Goal: Obtain resource: Download file/media

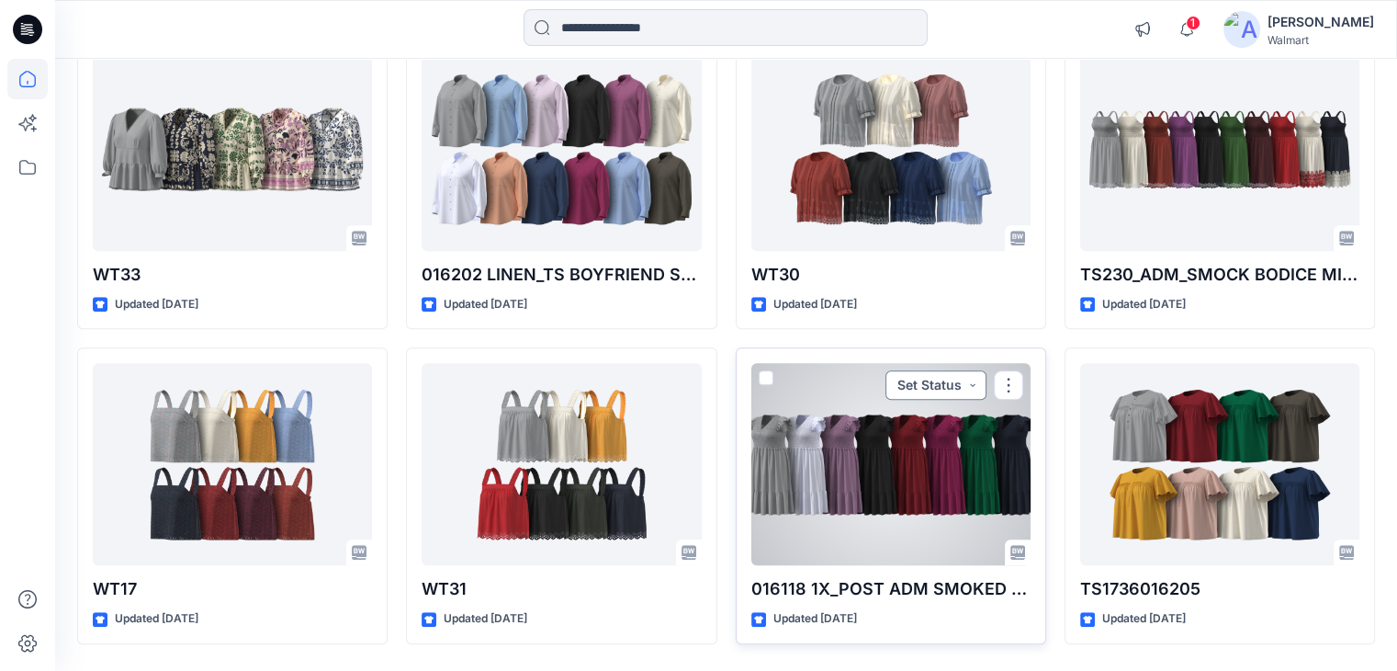
scroll to position [1452, 0]
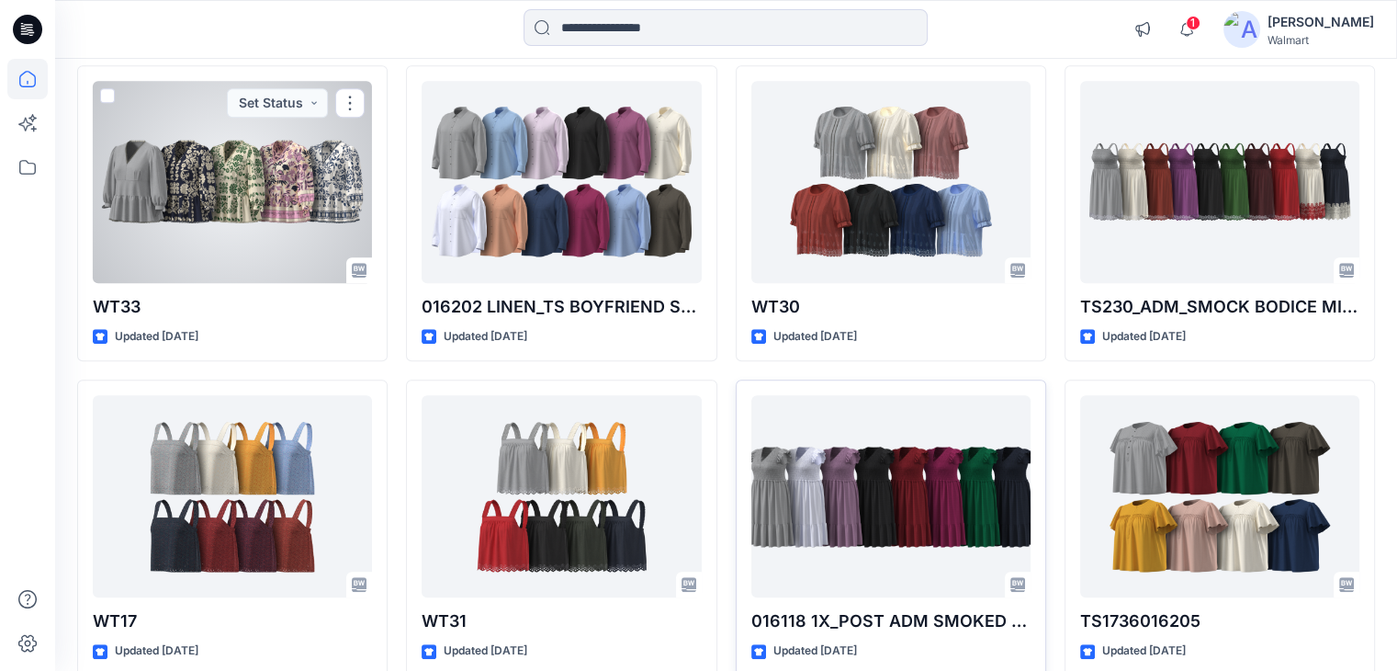
click at [247, 189] on div at bounding box center [232, 182] width 279 height 202
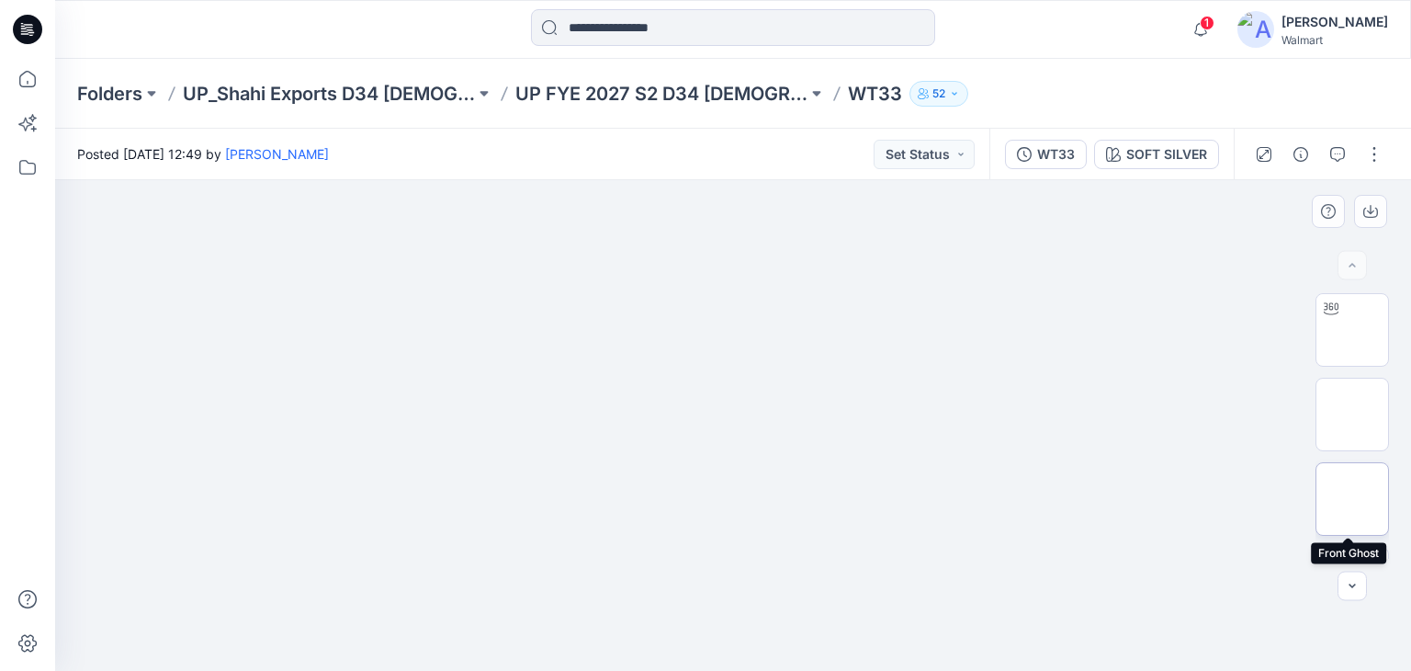
click at [1352, 499] on img at bounding box center [1352, 499] width 0 height 0
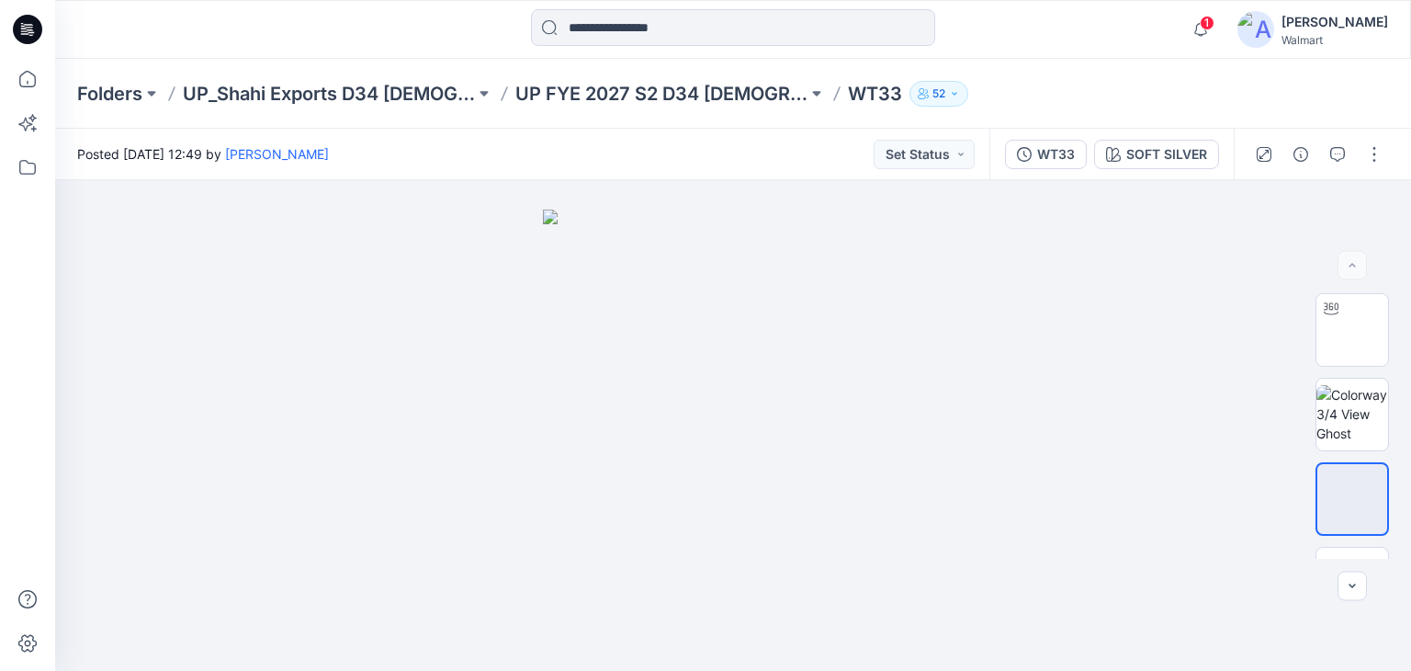
drag, startPoint x: 24, startPoint y: 25, endPoint x: 46, endPoint y: 35, distance: 24.3
click at [24, 24] on icon at bounding box center [27, 29] width 29 height 59
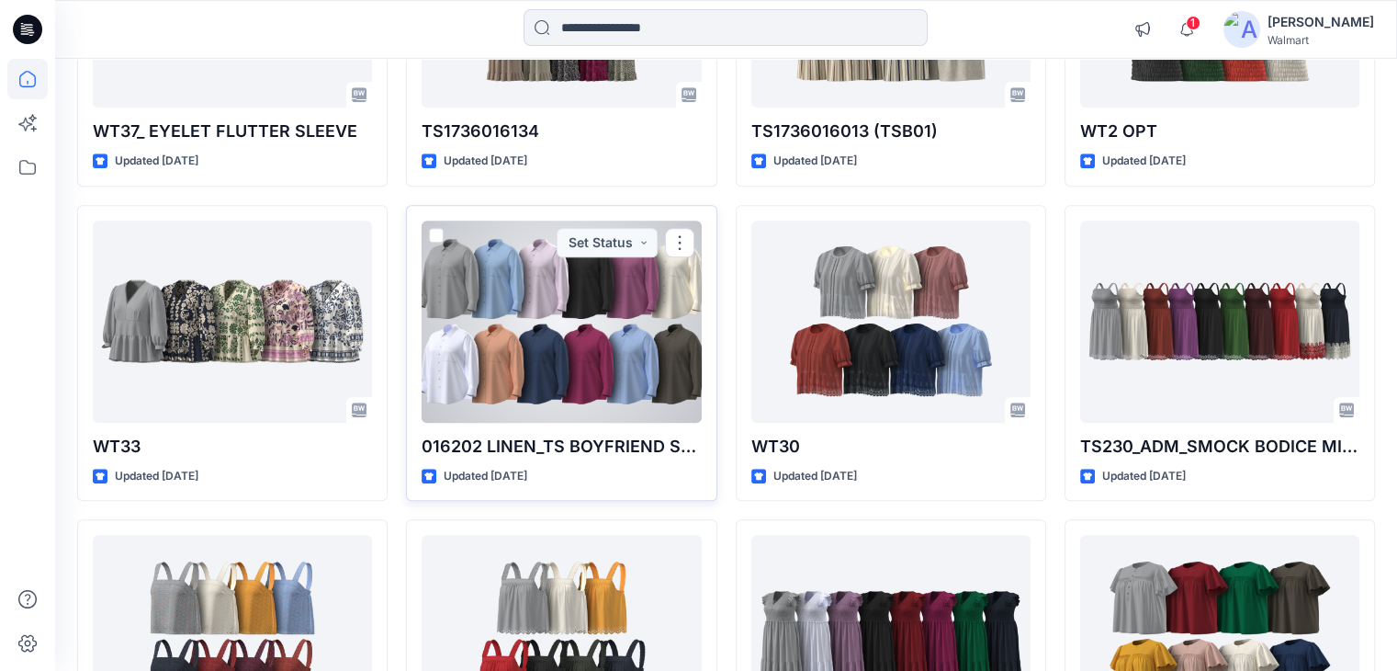
scroll to position [1335, 0]
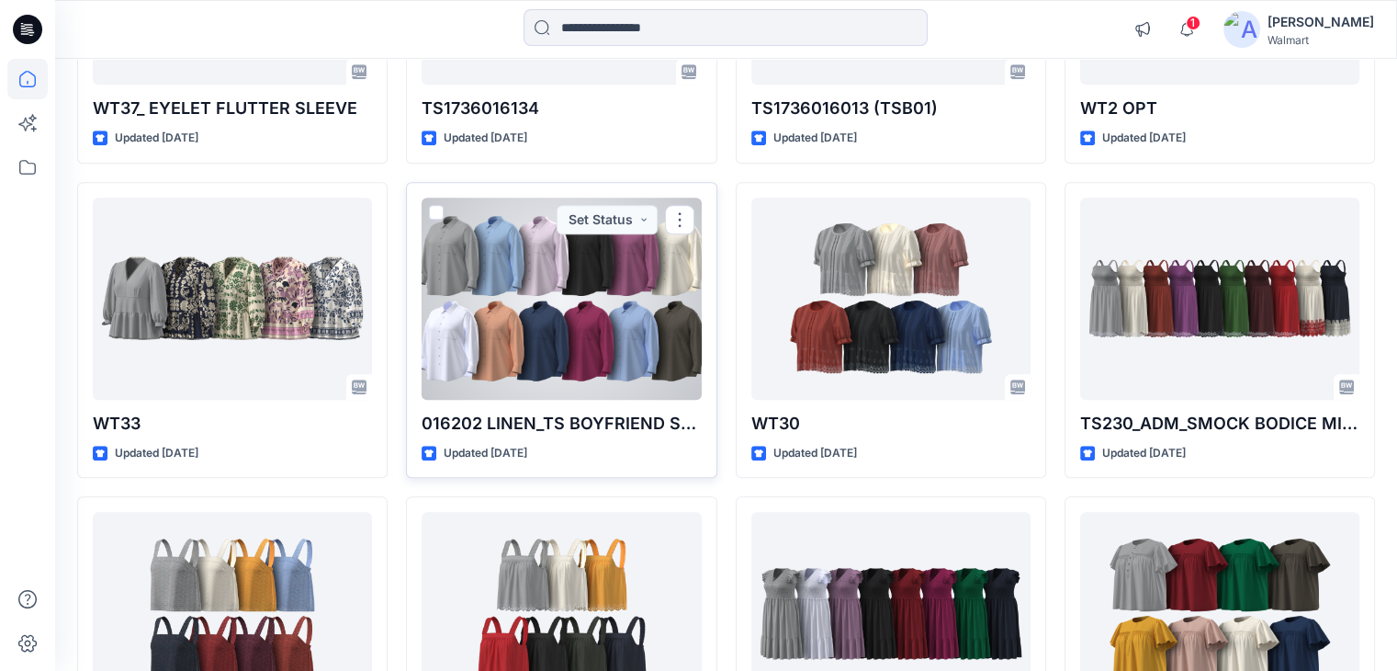
click at [512, 262] on div at bounding box center [561, 299] width 279 height 202
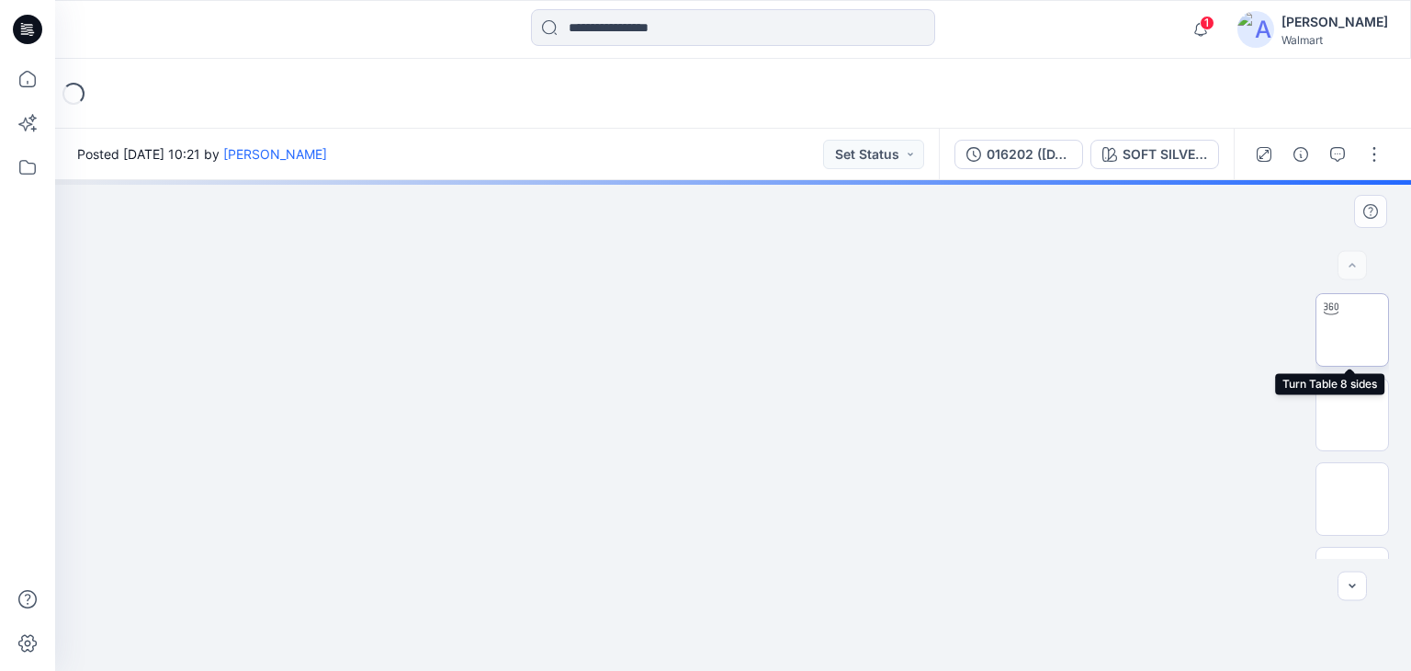
click at [1352, 330] on img at bounding box center [1352, 330] width 0 height 0
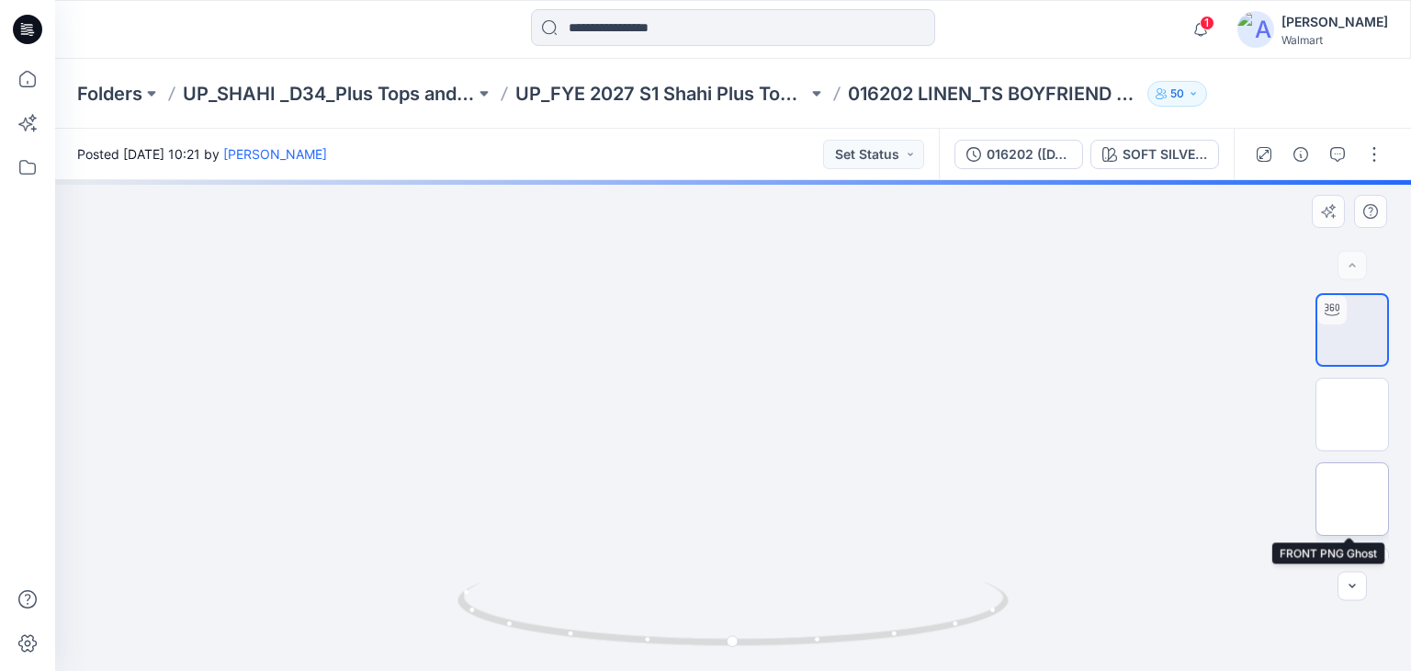
click at [1352, 499] on img at bounding box center [1352, 499] width 0 height 0
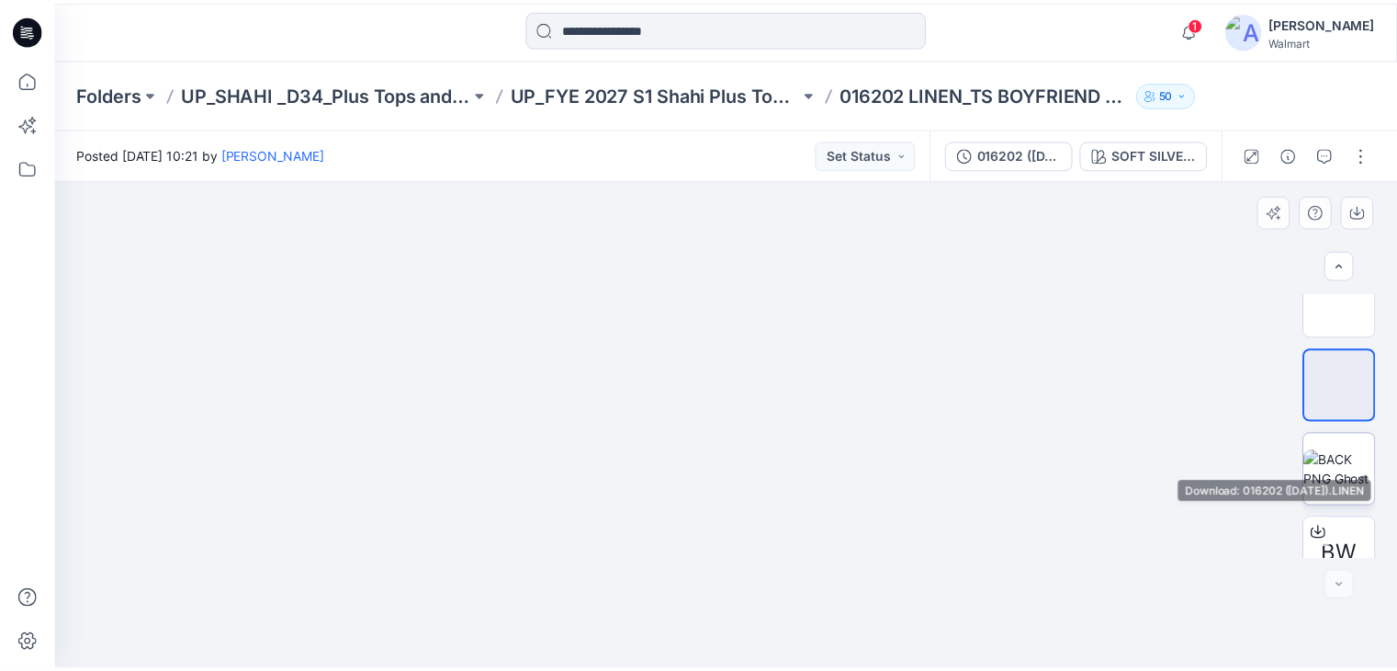
scroll to position [231, 0]
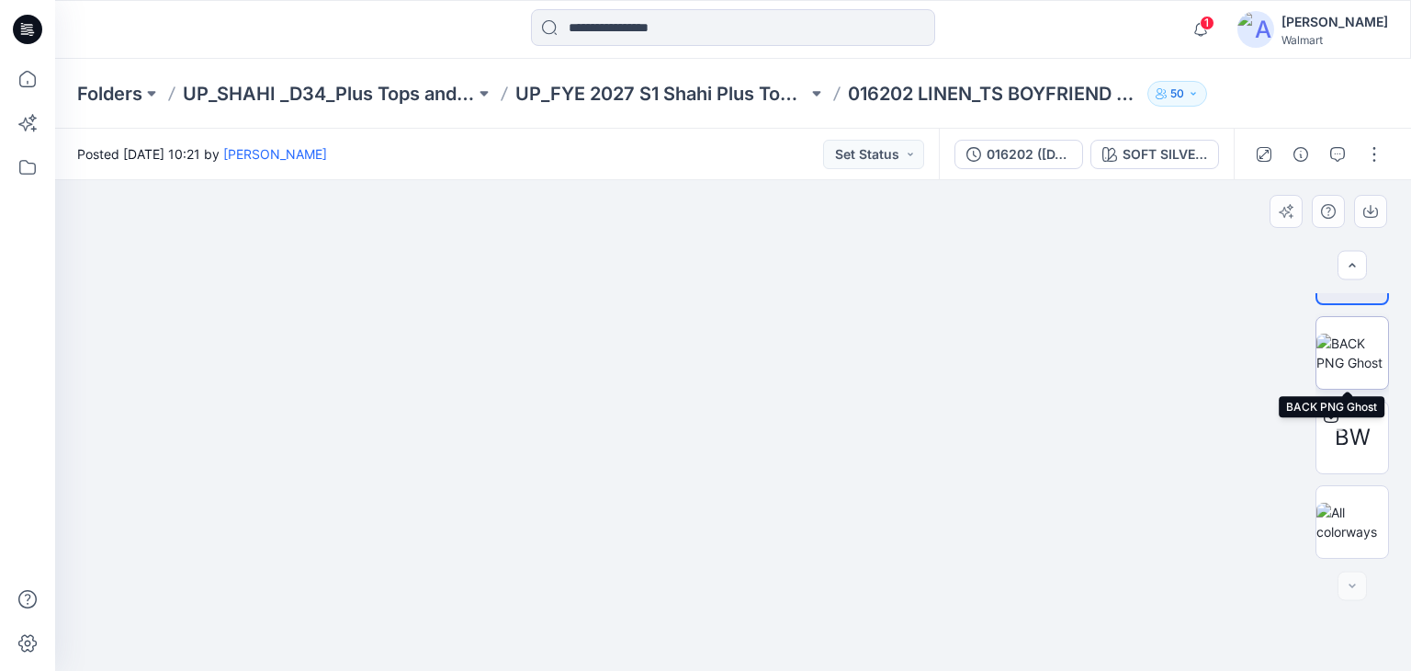
click at [1352, 346] on img at bounding box center [1353, 353] width 72 height 39
click at [18, 26] on icon at bounding box center [27, 29] width 29 height 29
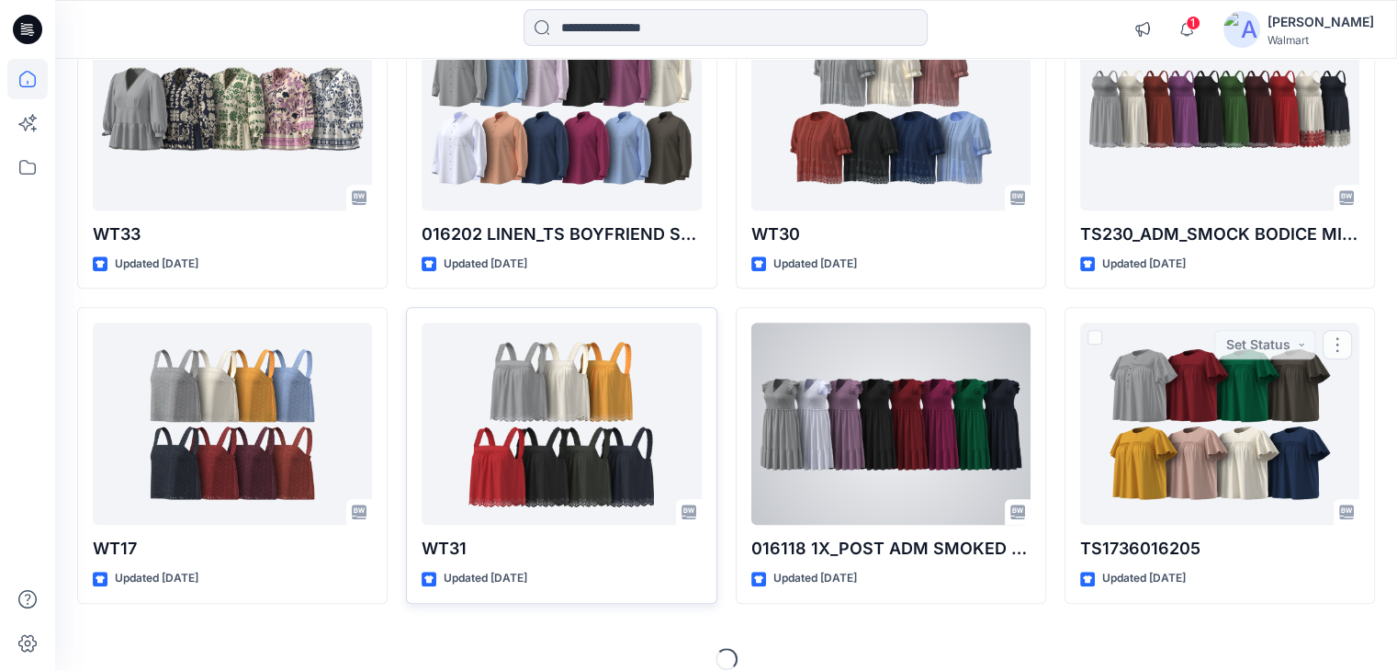
scroll to position [1544, 0]
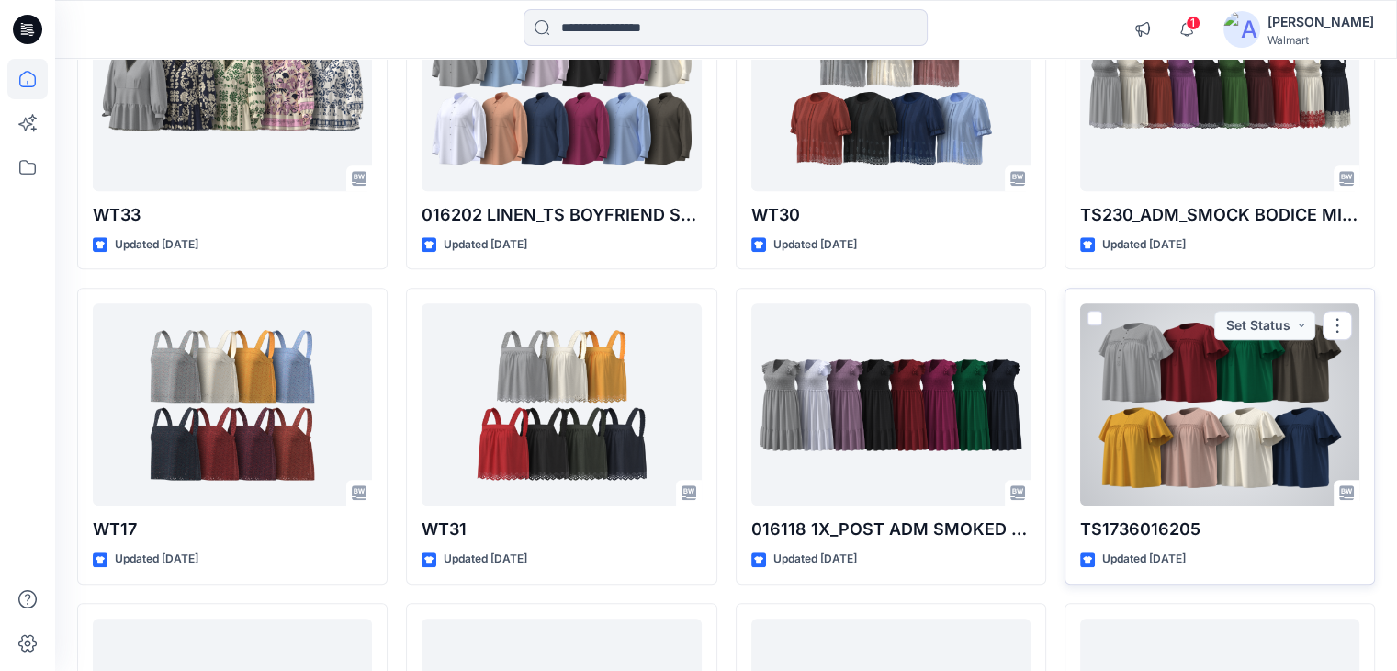
click at [1143, 361] on div at bounding box center [1219, 404] width 279 height 202
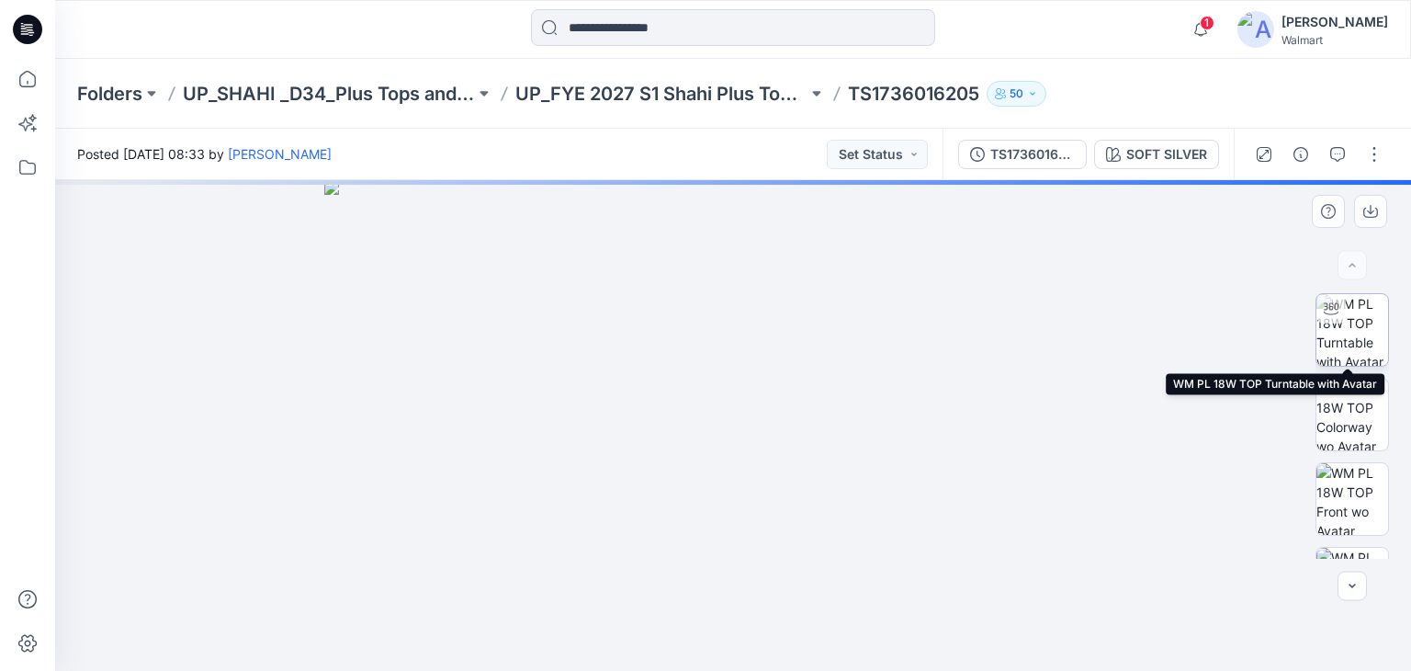
drag, startPoint x: 1363, startPoint y: 339, endPoint x: 1354, endPoint y: 338, distance: 9.2
click at [1363, 338] on img at bounding box center [1353, 330] width 72 height 72
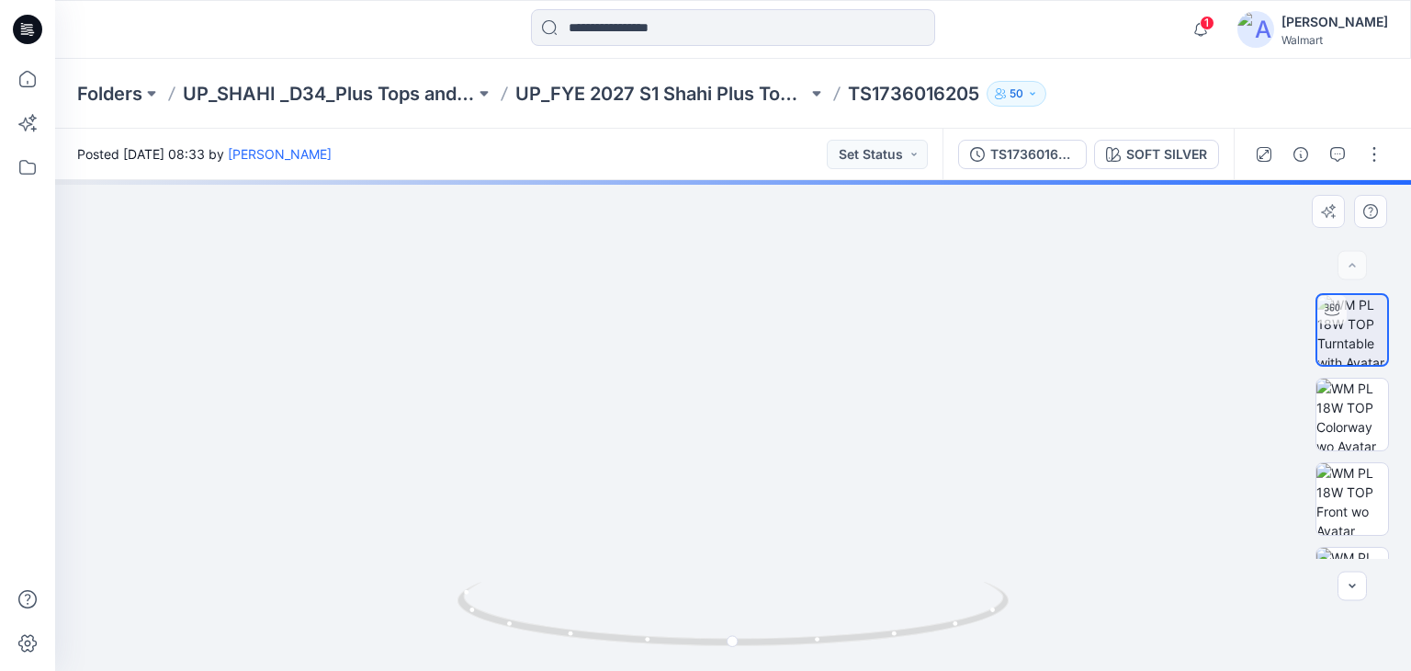
drag, startPoint x: 702, startPoint y: 335, endPoint x: 713, endPoint y: 553, distance: 218.0
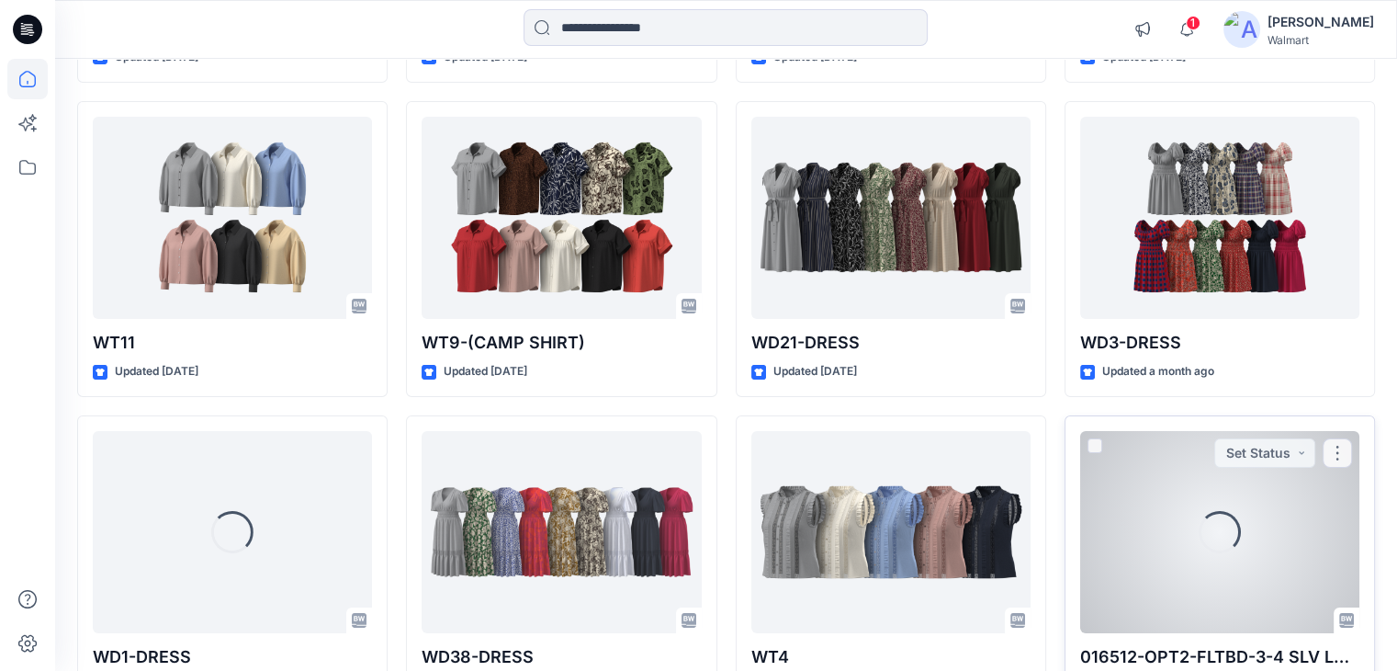
scroll to position [6534, 0]
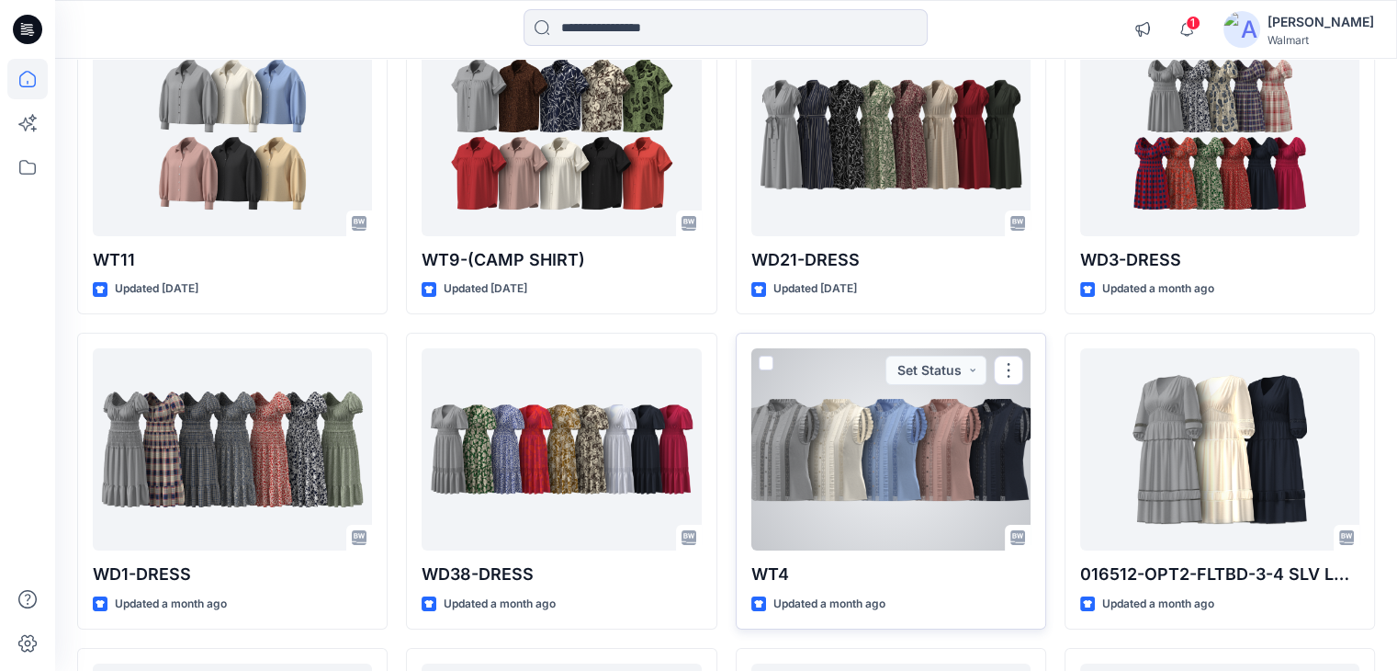
click at [895, 440] on div at bounding box center [891, 449] width 279 height 202
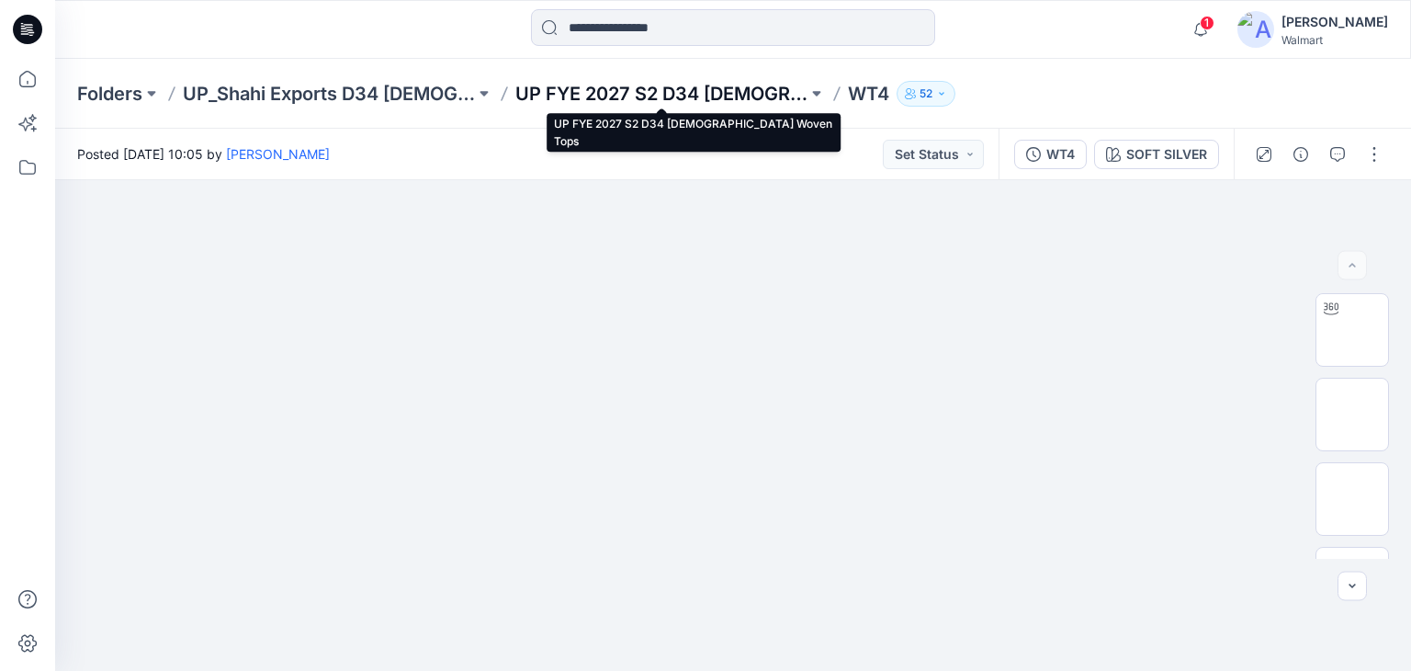
click at [577, 96] on p "UP FYE 2027 S2 D34 [DEMOGRAPHIC_DATA] Woven Tops" at bounding box center [661, 94] width 292 height 26
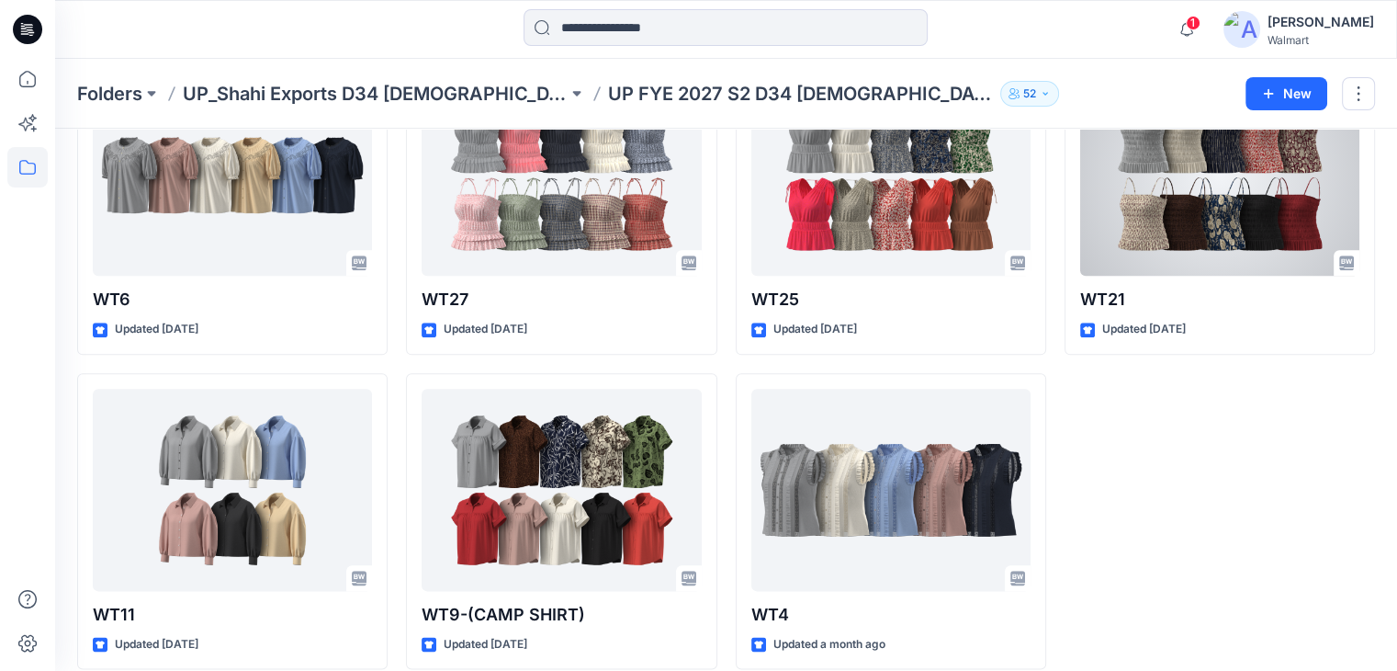
scroll to position [2053, 0]
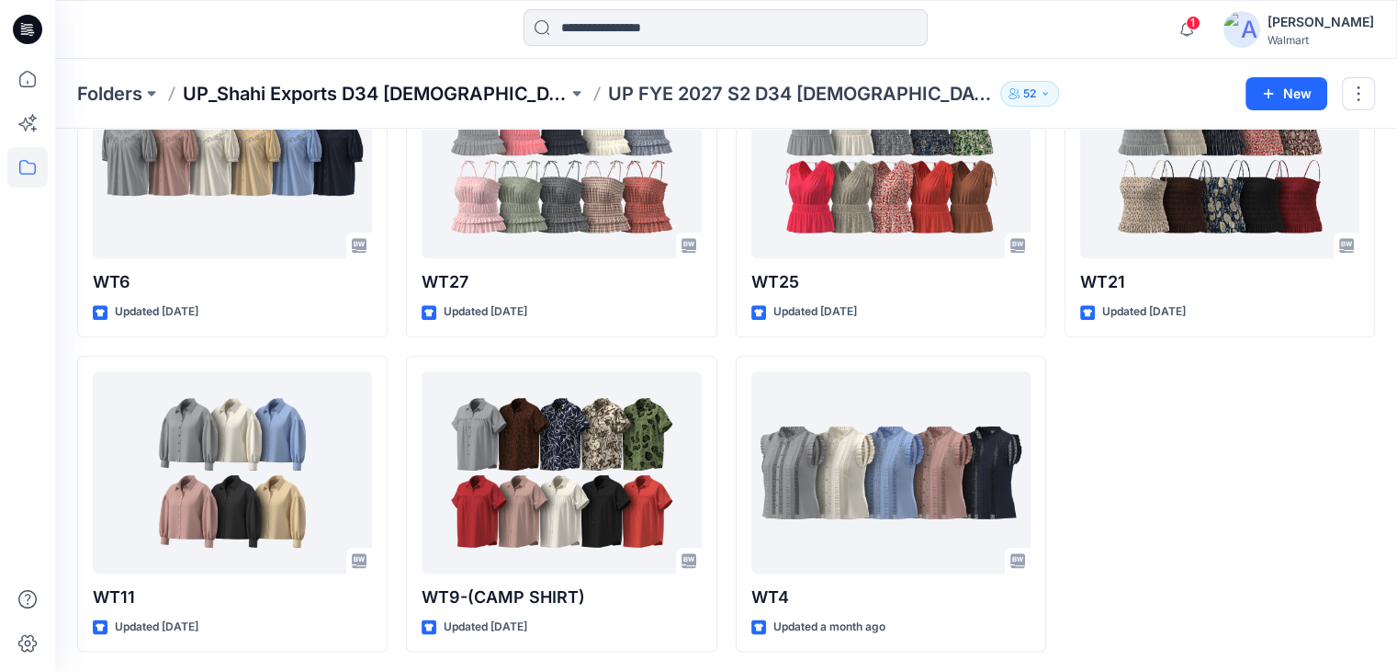
click at [438, 92] on p "UP_Shahi Exports D34 [DEMOGRAPHIC_DATA] Tops" at bounding box center [375, 94] width 385 height 26
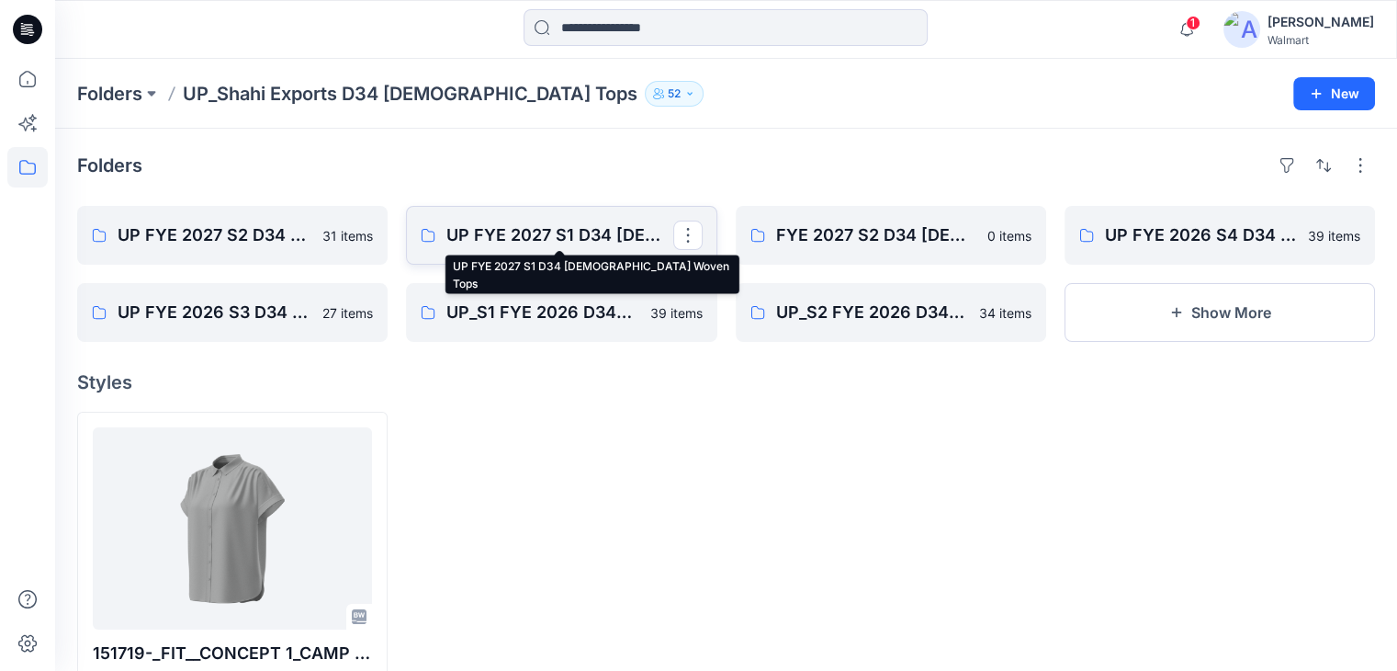
click at [561, 232] on p "UP FYE 2027 S1 D34 [DEMOGRAPHIC_DATA] Woven Tops" at bounding box center [560, 235] width 226 height 26
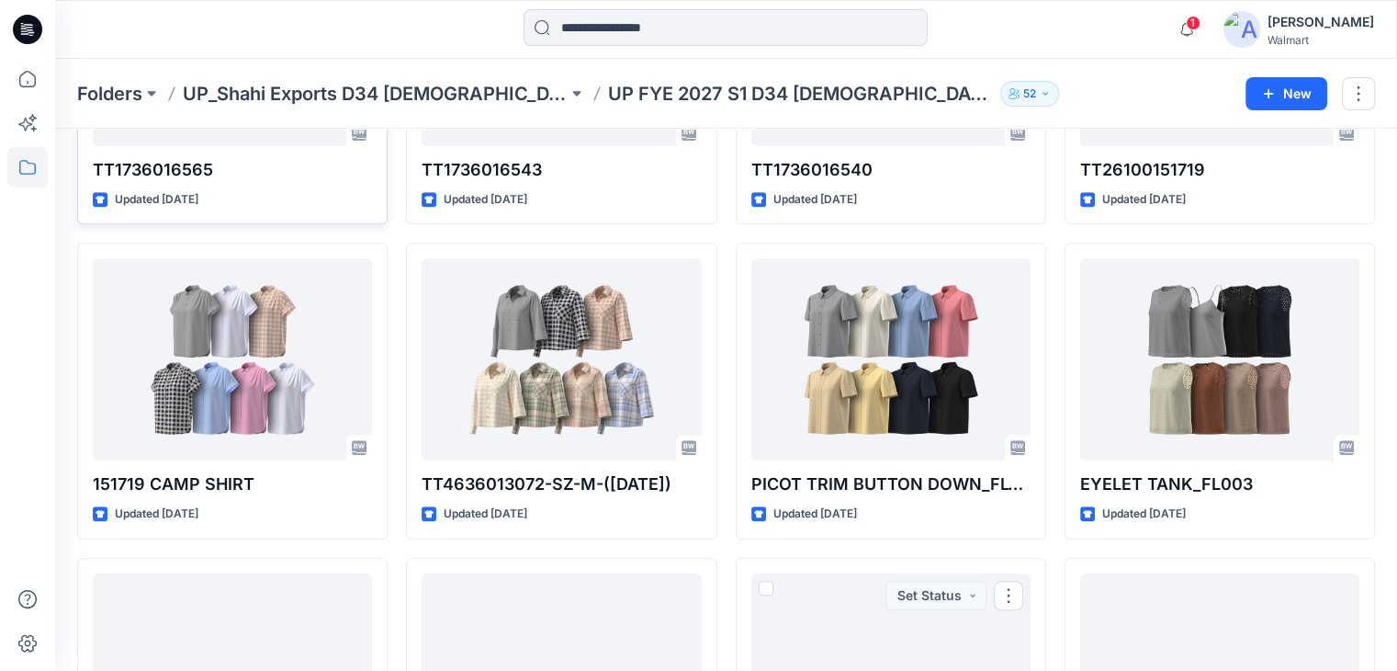
scroll to position [1216, 0]
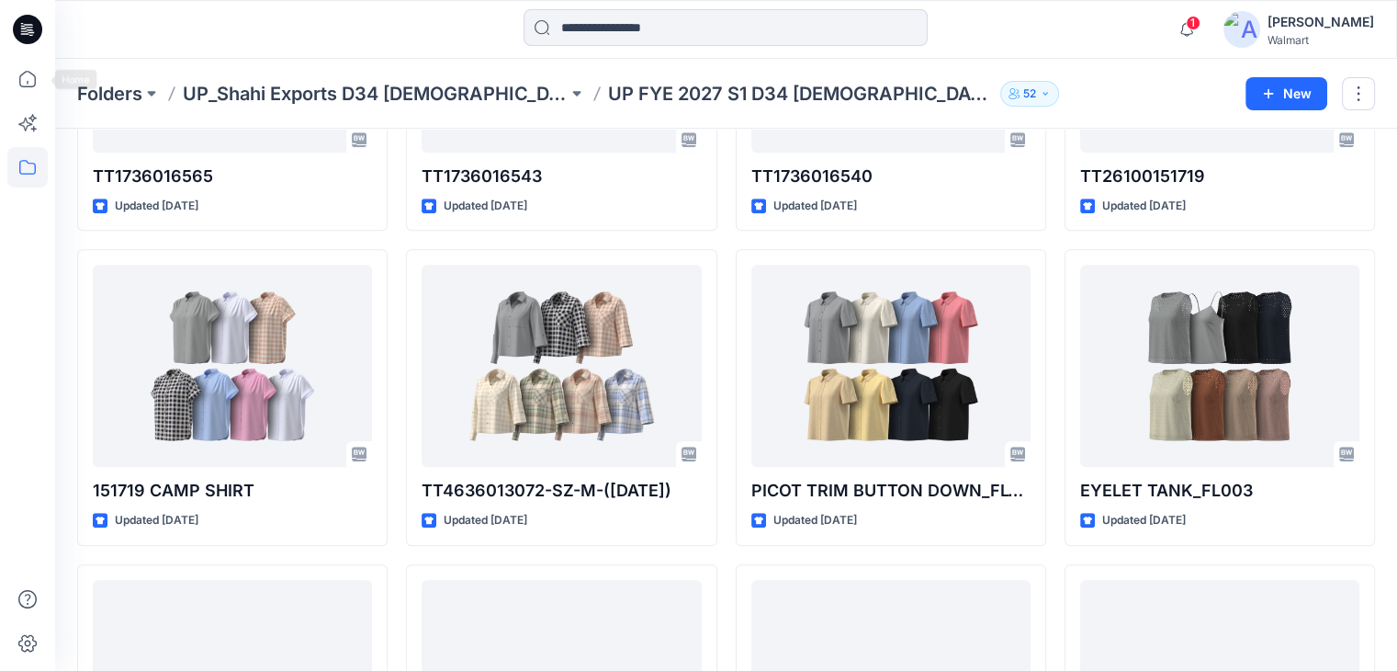
click at [21, 30] on icon at bounding box center [24, 30] width 6 height 1
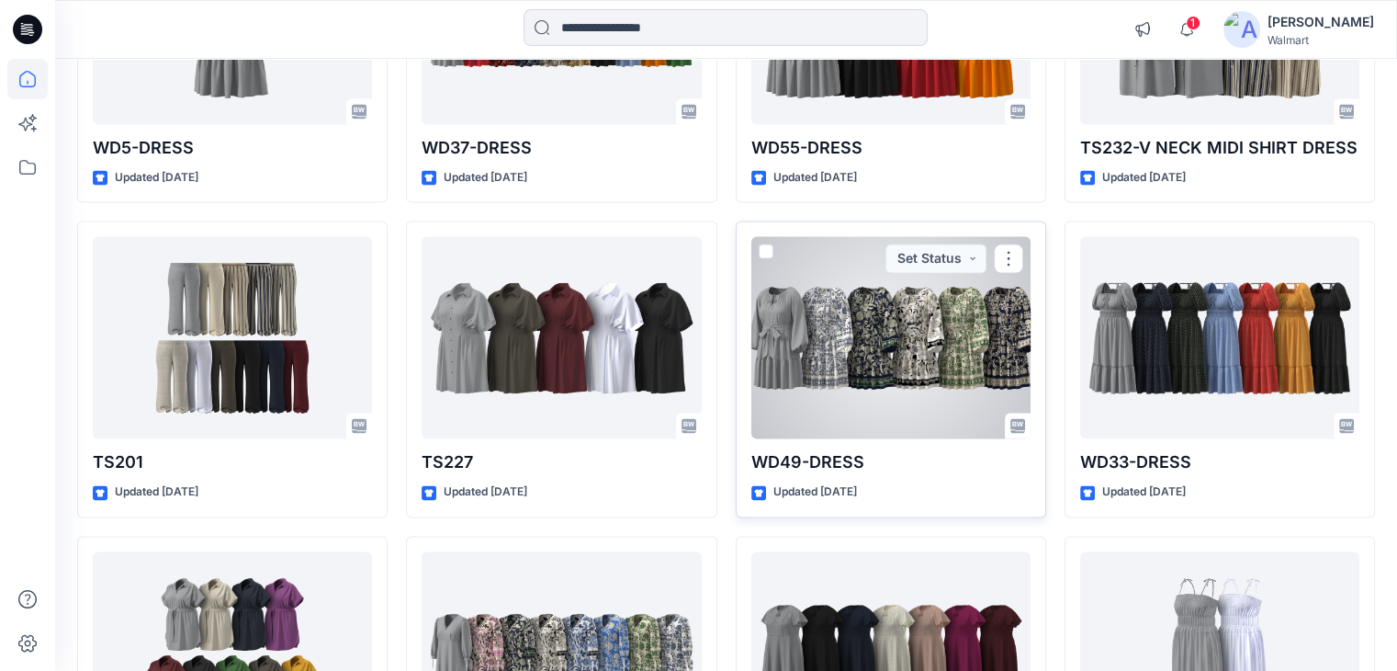
scroll to position [2410, 0]
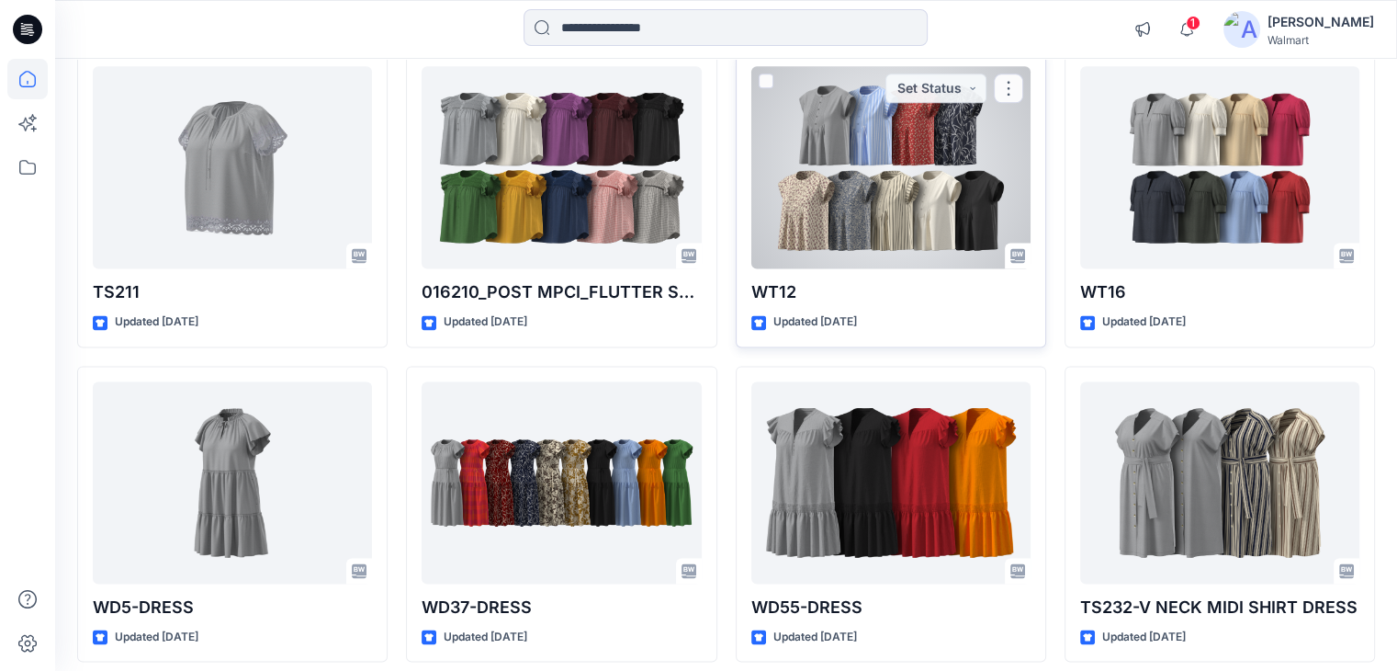
click at [888, 195] on div at bounding box center [891, 167] width 279 height 202
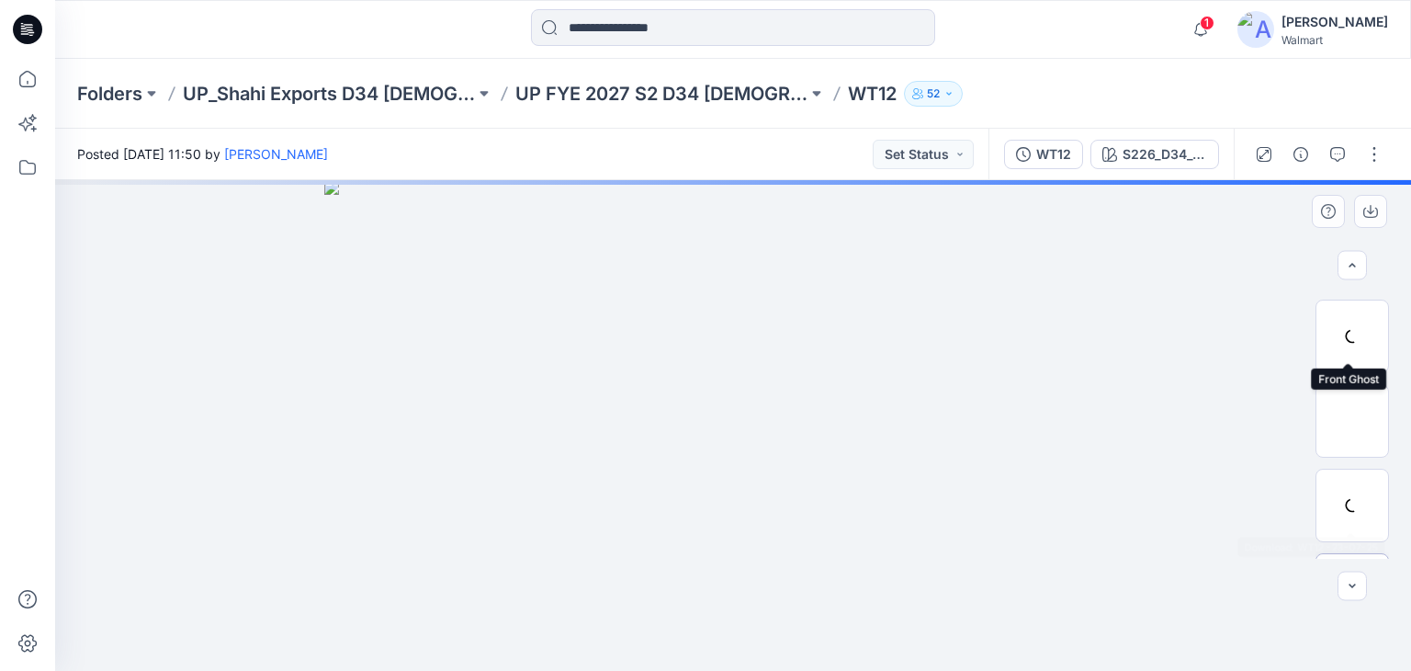
scroll to position [184, 0]
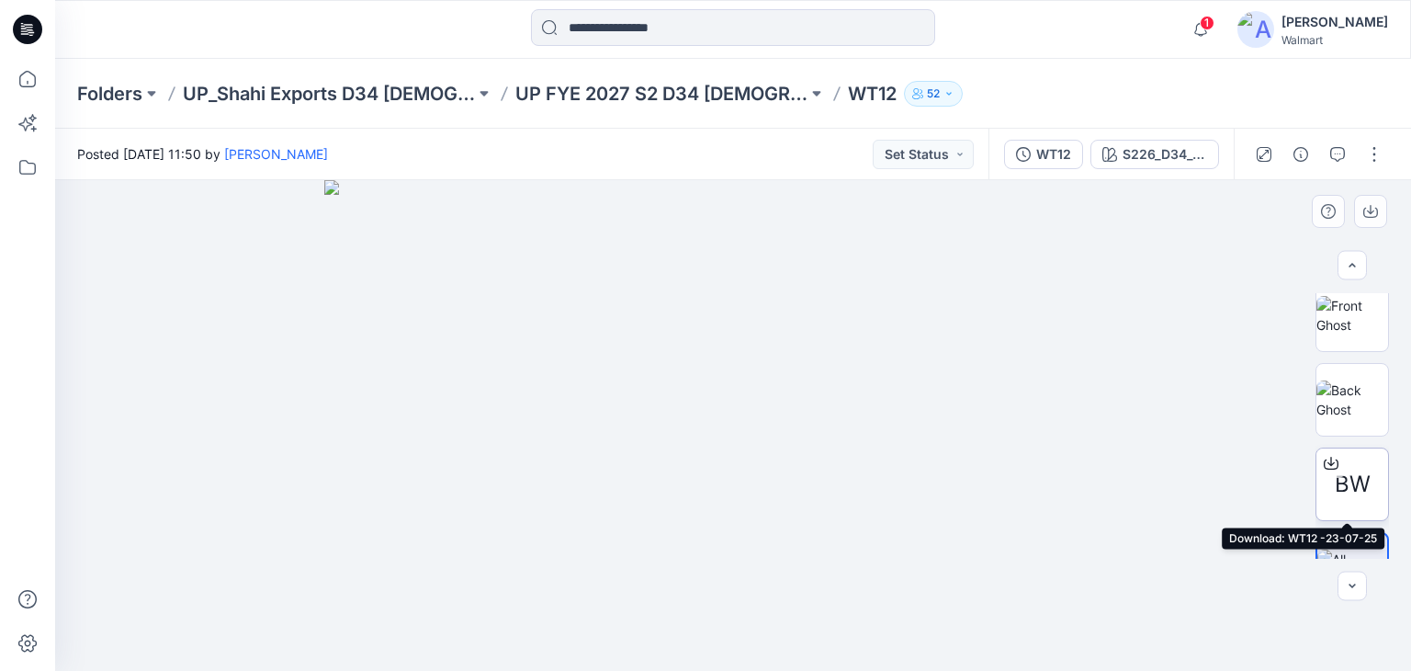
click at [1334, 469] on div at bounding box center [1331, 462] width 29 height 29
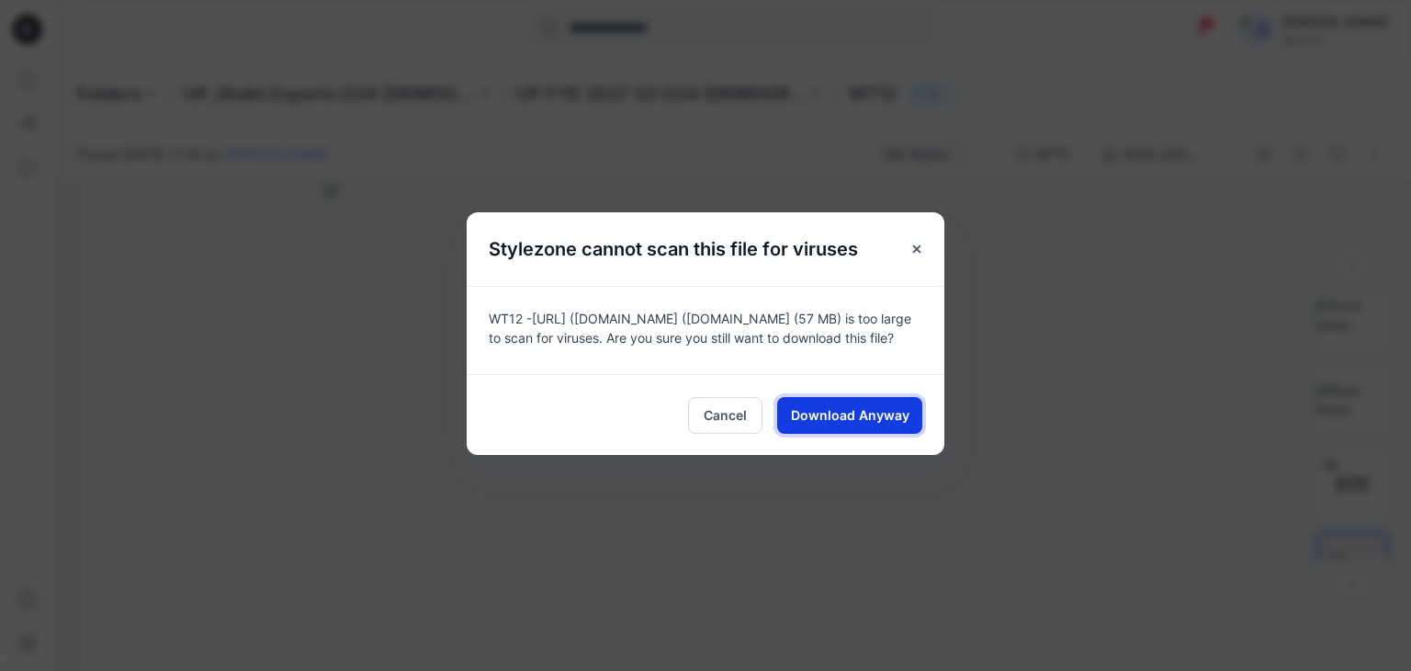
click at [861, 420] on span "Download Anyway" at bounding box center [850, 414] width 119 height 19
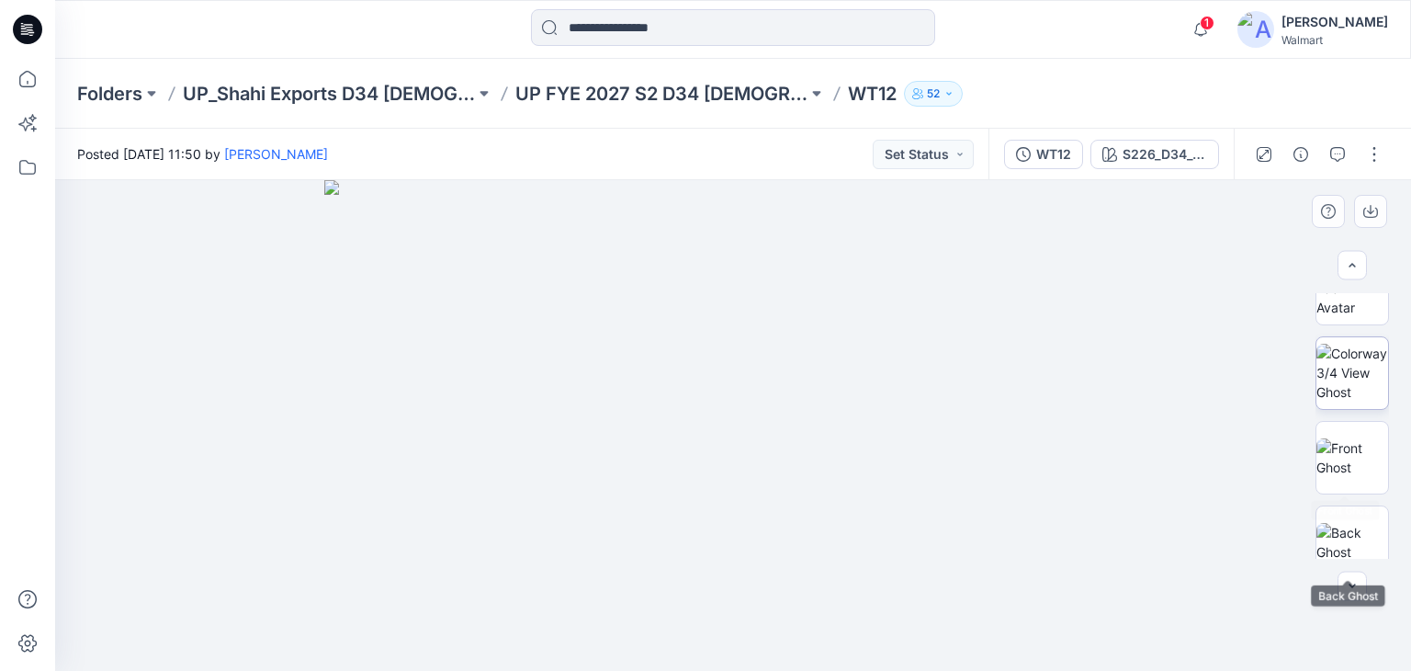
scroll to position [0, 0]
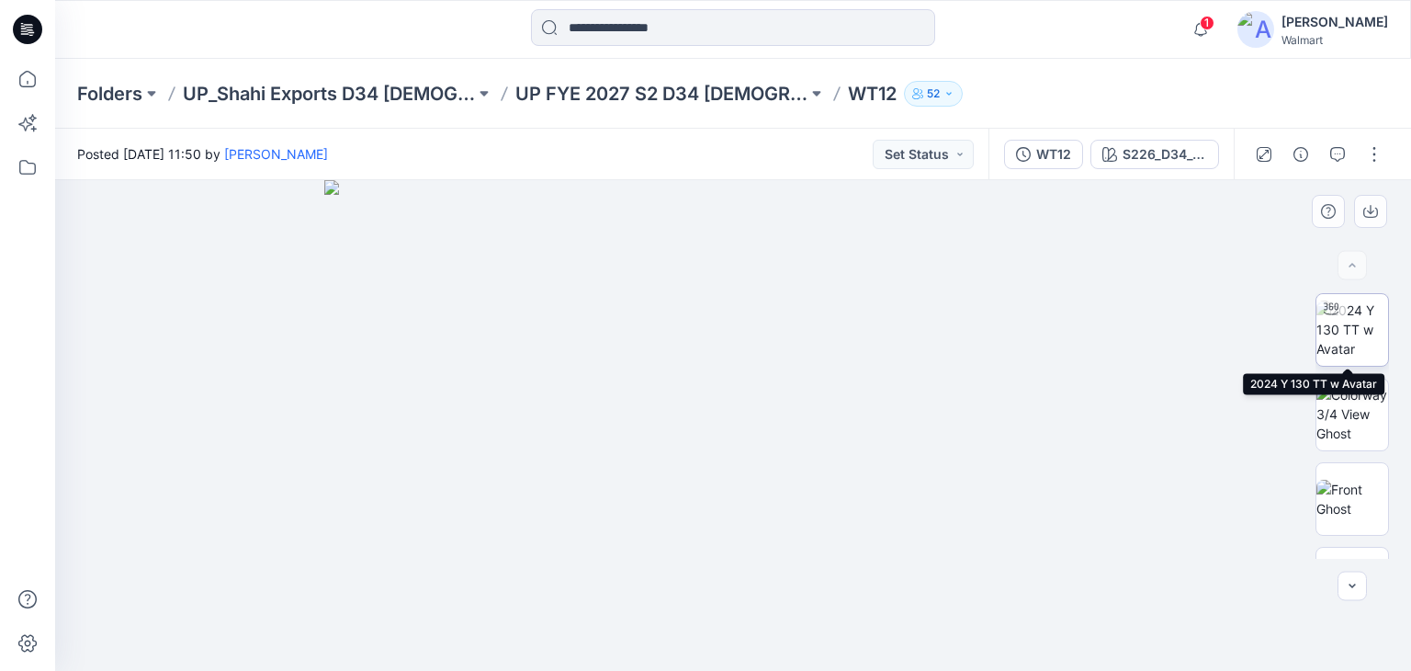
click at [1352, 345] on img at bounding box center [1353, 329] width 72 height 58
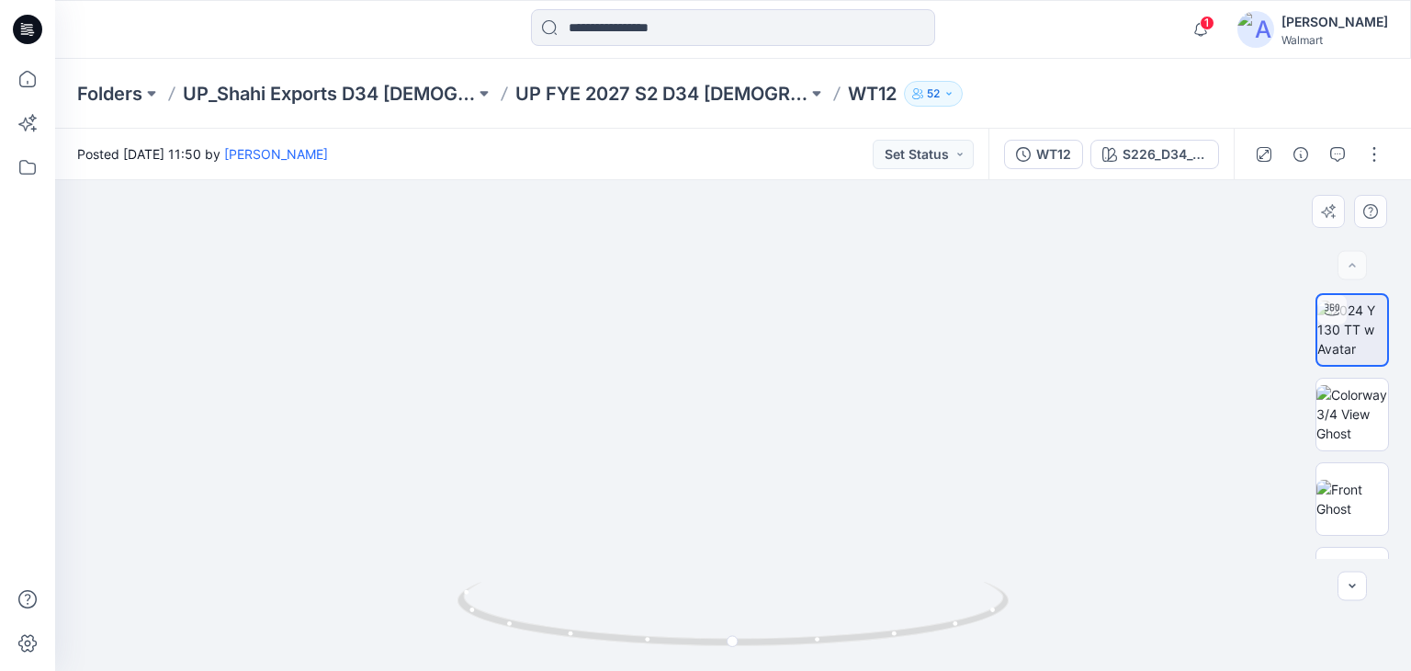
drag, startPoint x: 634, startPoint y: 352, endPoint x: 678, endPoint y: 436, distance: 94.5
drag, startPoint x: 671, startPoint y: 478, endPoint x: 747, endPoint y: 215, distance: 273.6
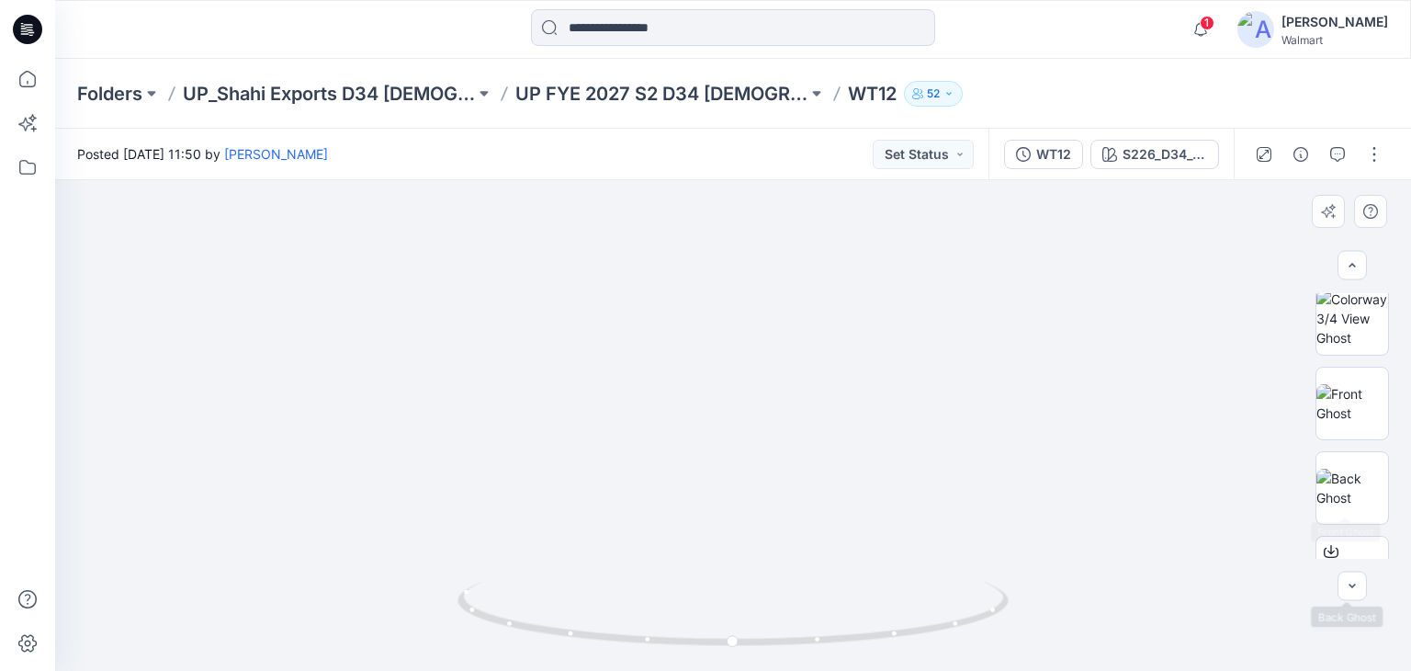
scroll to position [231, 0]
drag, startPoint x: 766, startPoint y: 509, endPoint x: 758, endPoint y: 554, distance: 45.8
drag, startPoint x: 703, startPoint y: 524, endPoint x: 808, endPoint y: 260, distance: 283.7
drag, startPoint x: 835, startPoint y: 368, endPoint x: 808, endPoint y: 462, distance: 97.7
